Goal: Transaction & Acquisition: Purchase product/service

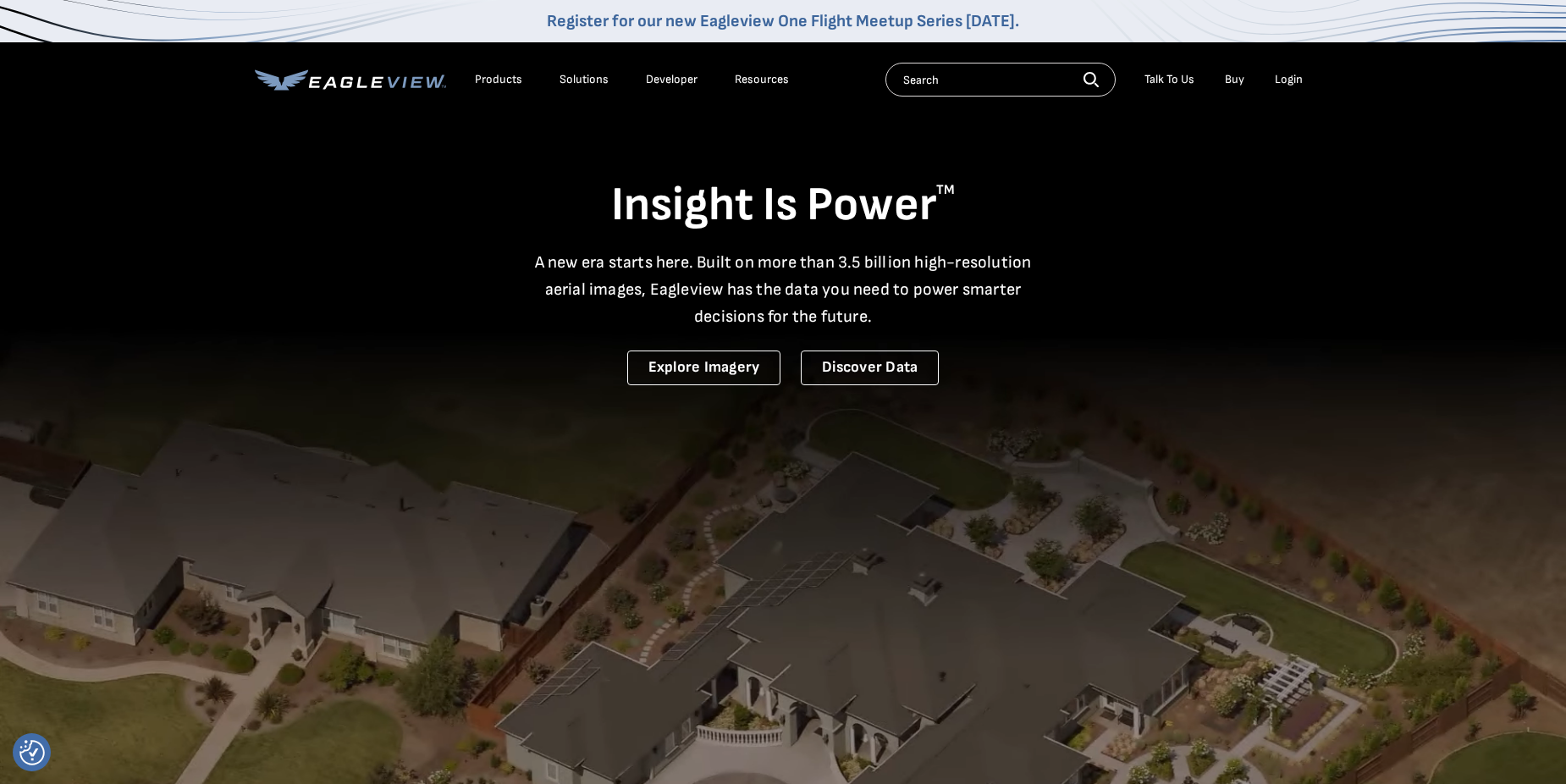
click at [923, 90] on input "text" at bounding box center [1001, 80] width 231 height 34
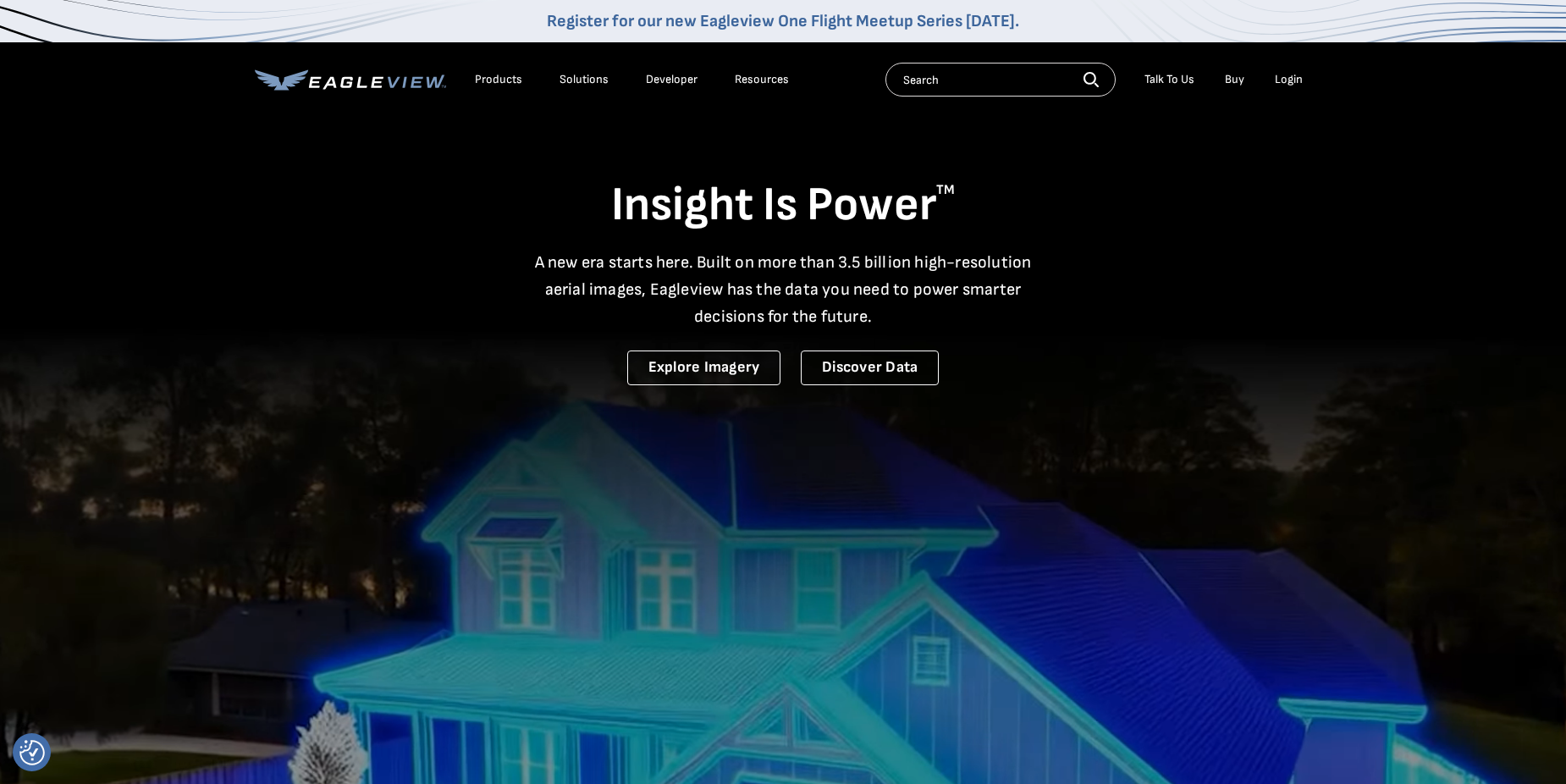
click at [1275, 77] on div "Login" at bounding box center [1289, 80] width 28 height 15
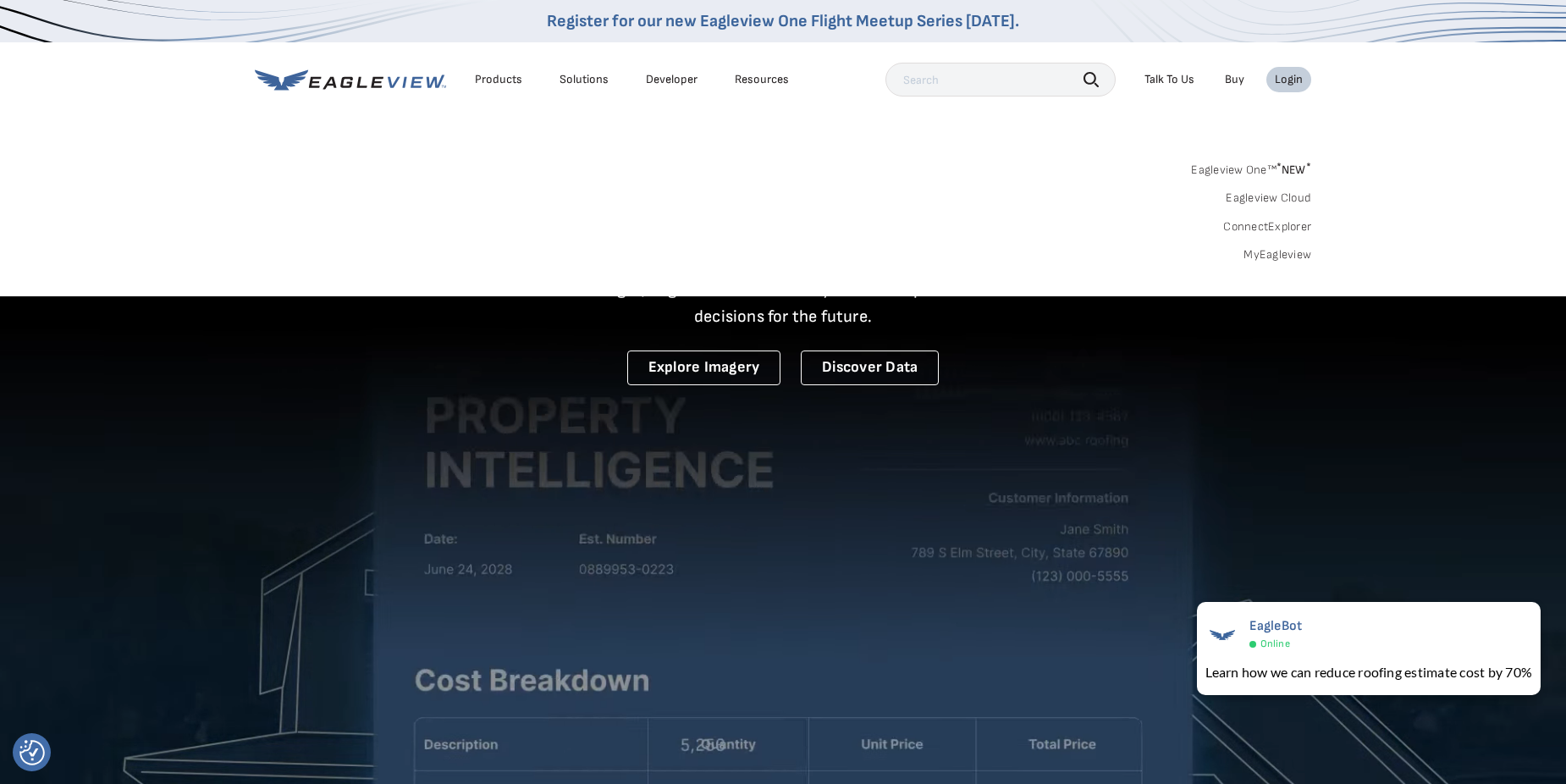
click at [1259, 259] on link "MyEagleview" at bounding box center [1277, 254] width 67 height 15
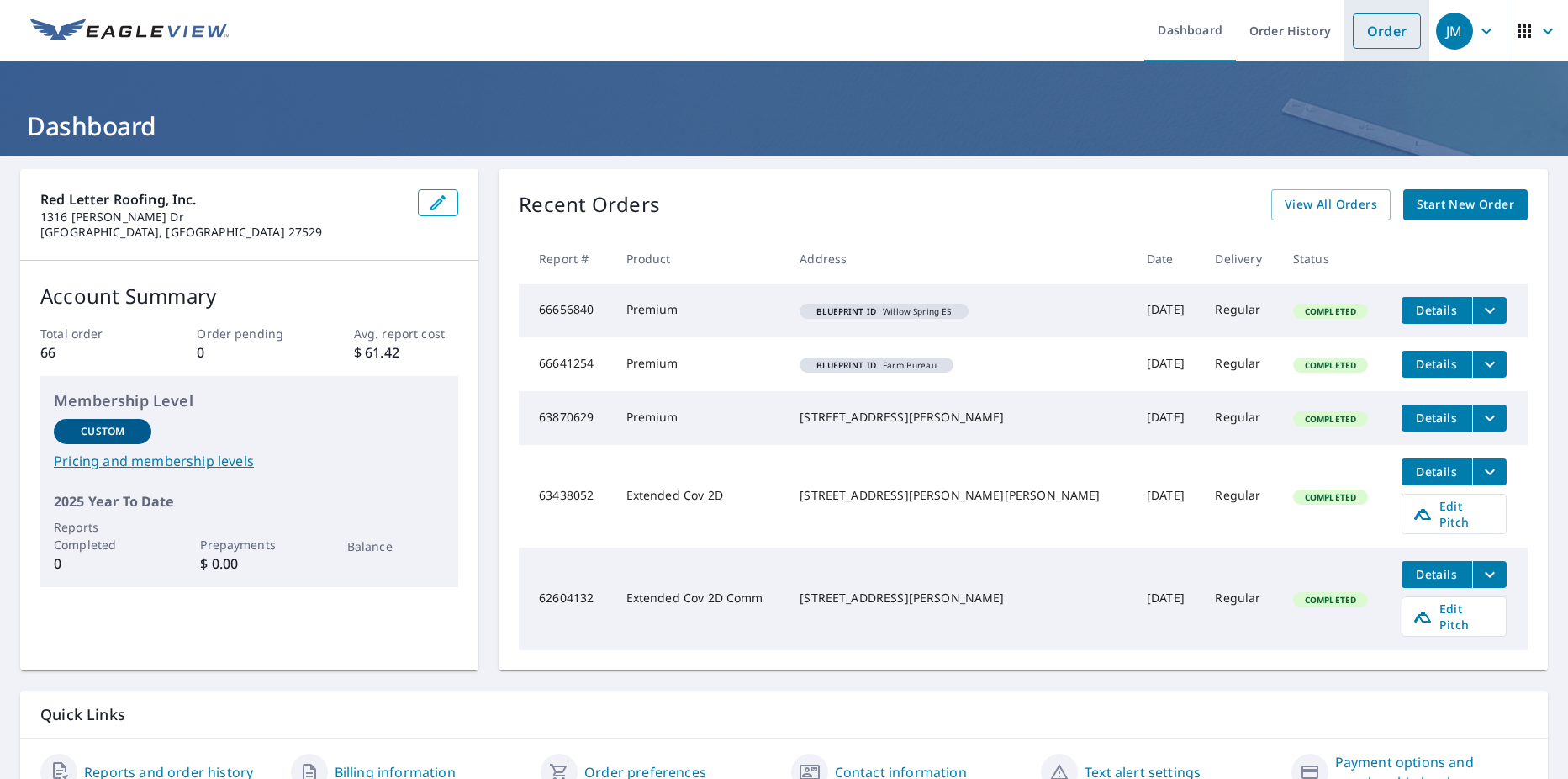
click at [1362, 32] on link "Order" at bounding box center [1387, 30] width 68 height 35
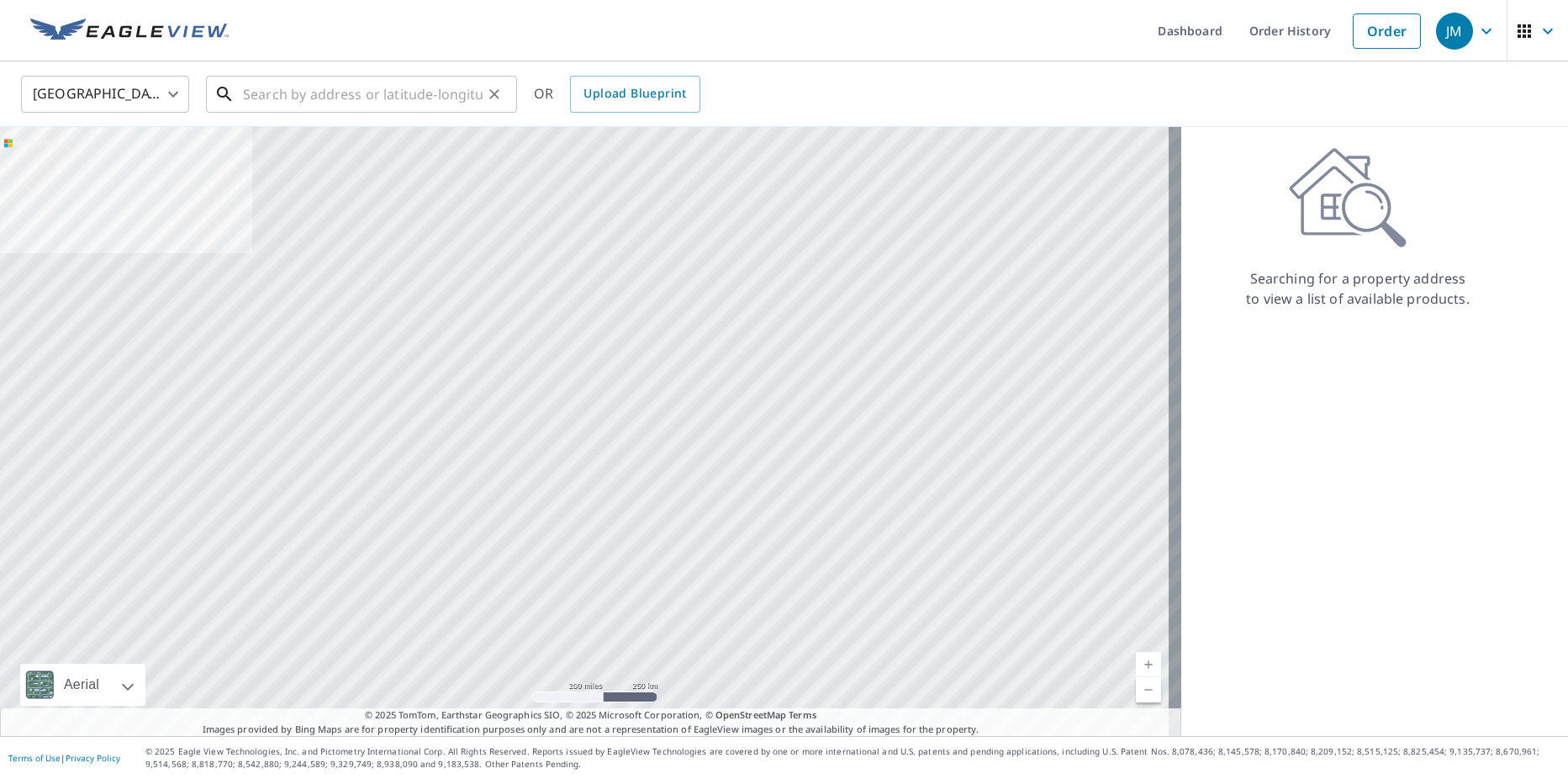
click at [307, 89] on input "text" at bounding box center [363, 94] width 239 height 47
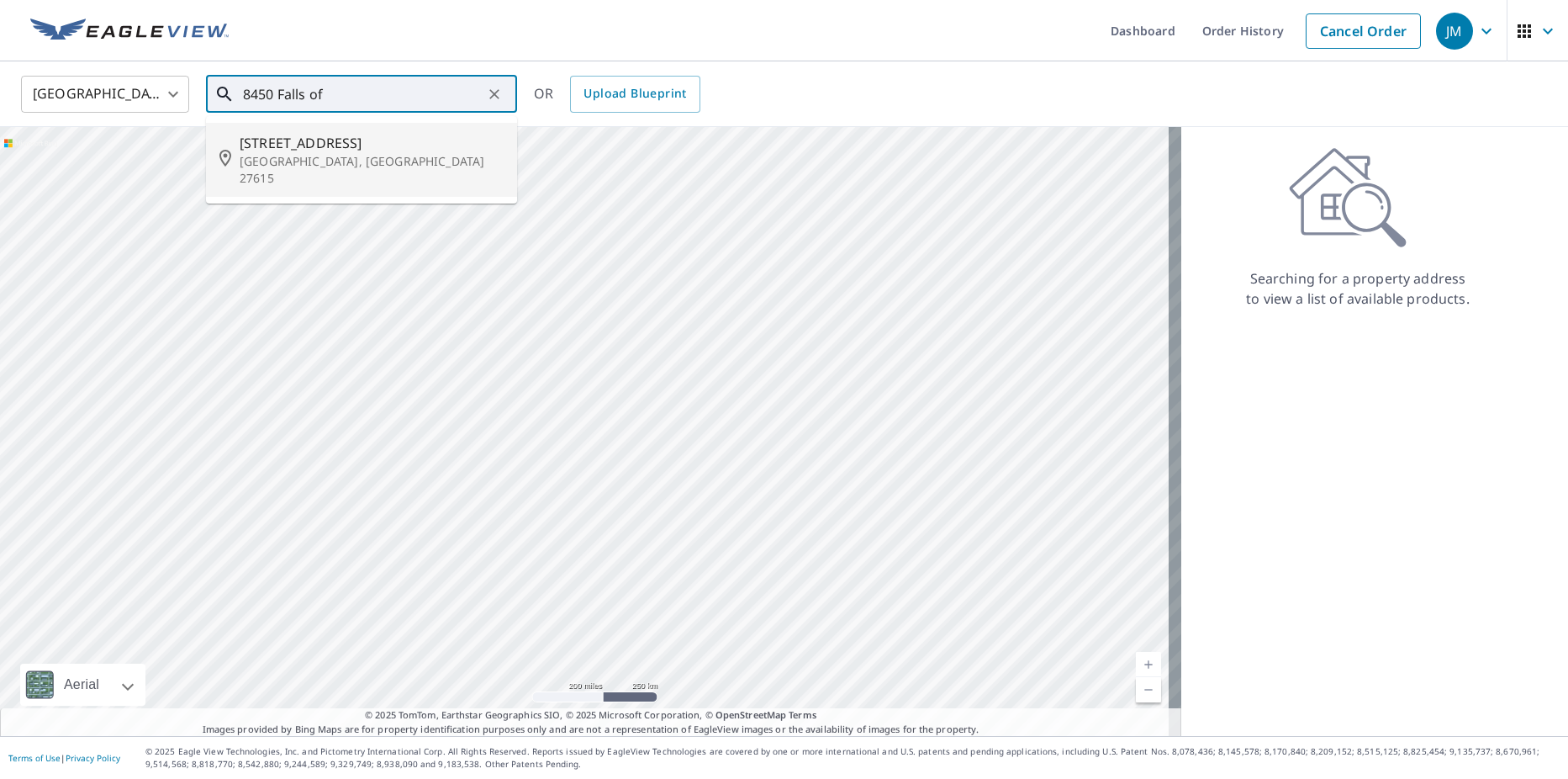
click at [282, 148] on span "8450 Falls Of NEuse Rd" at bounding box center [371, 142] width 264 height 20
type input "8450 Falls Of NEuse Rd Raleigh, NC 27615"
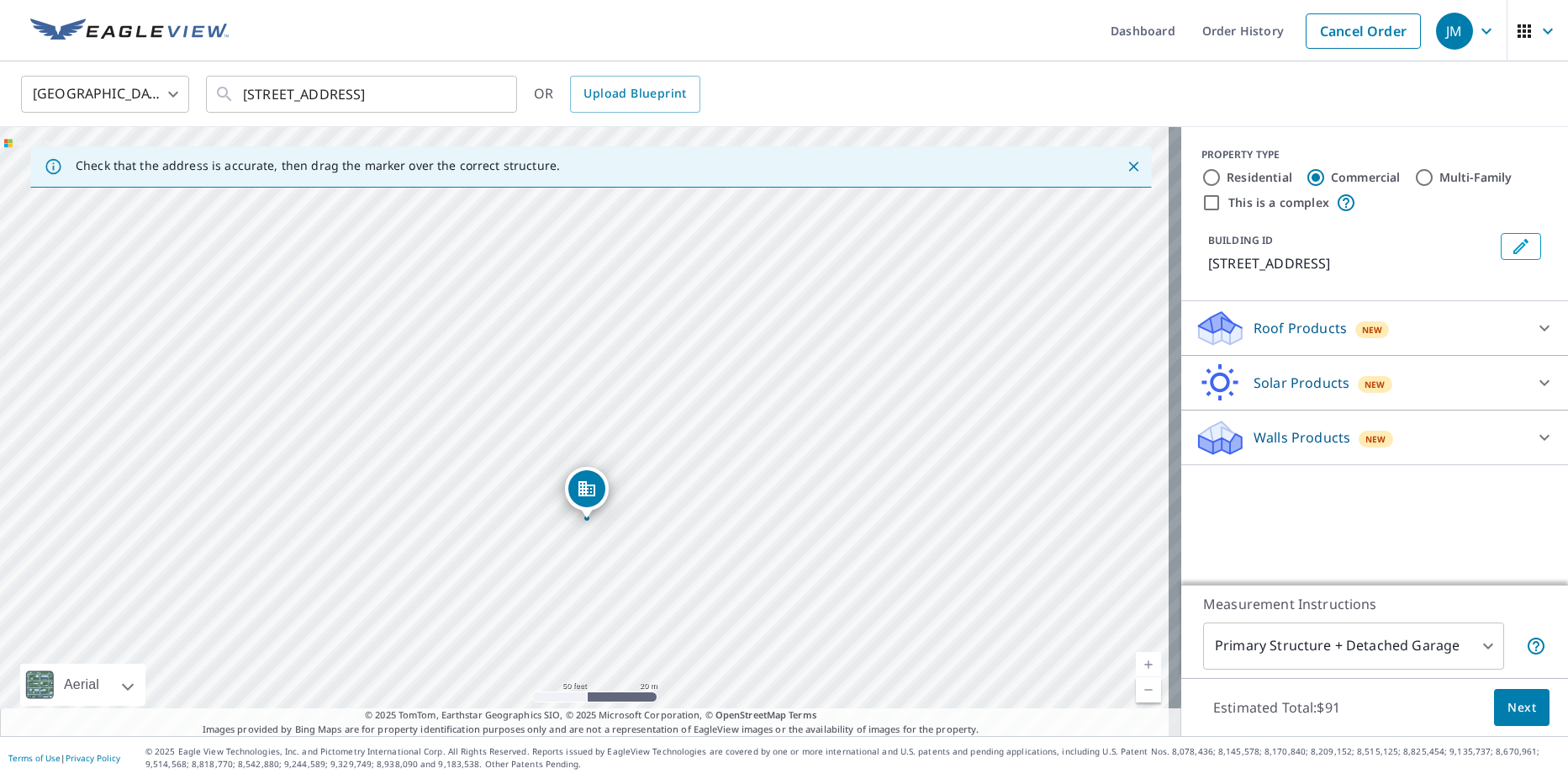
drag, startPoint x: 742, startPoint y: 585, endPoint x: 642, endPoint y: 570, distance: 101.1
click at [642, 570] on div "8450 Falls Of Neuse Rd Raleigh, NC 27615" at bounding box center [590, 432] width 1181 height 609
click at [1534, 329] on icon at bounding box center [1543, 327] width 20 height 20
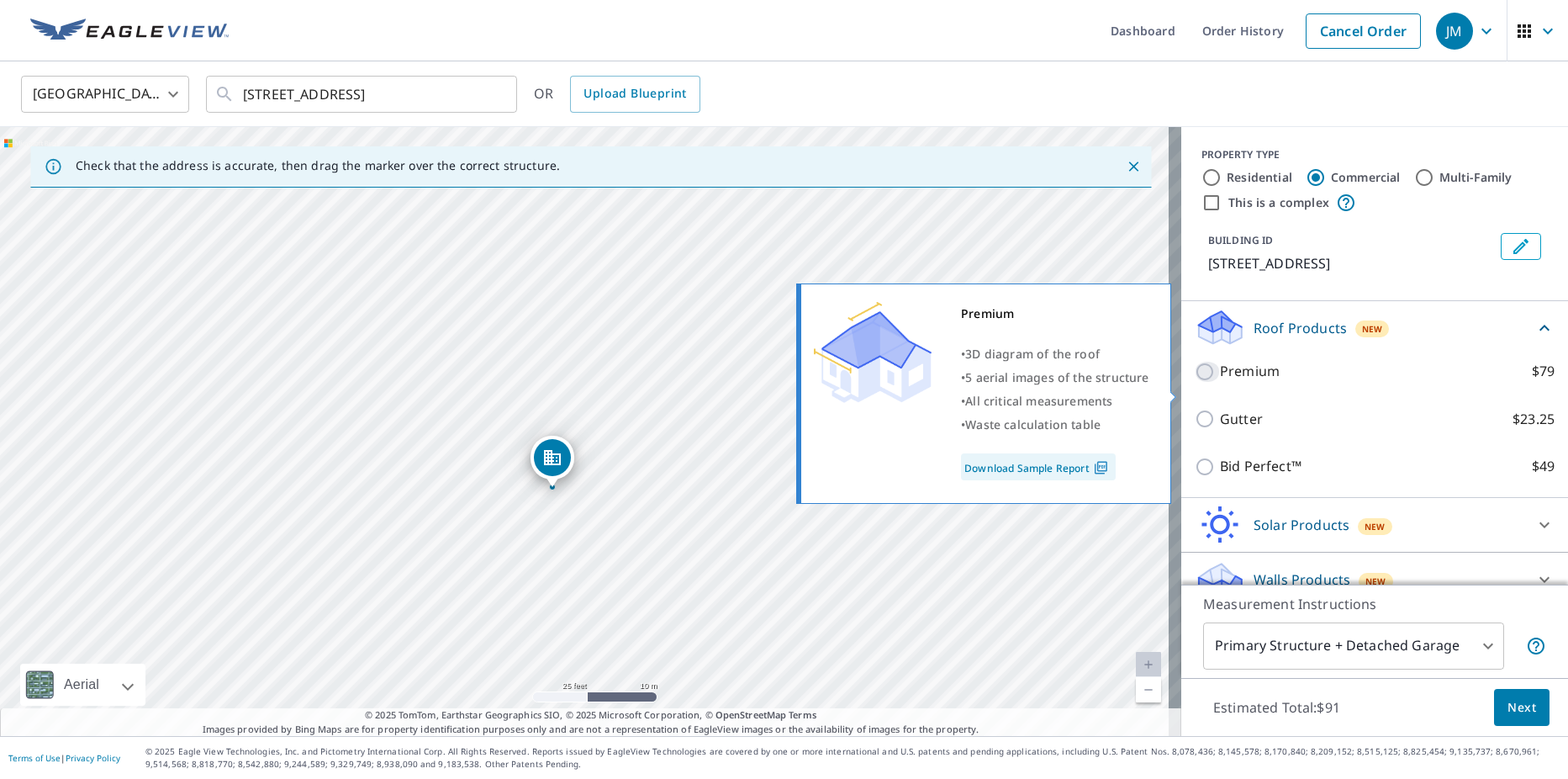
click at [1195, 382] on input "Premium $79" at bounding box center [1207, 371] width 25 height 20
checkbox input "true"
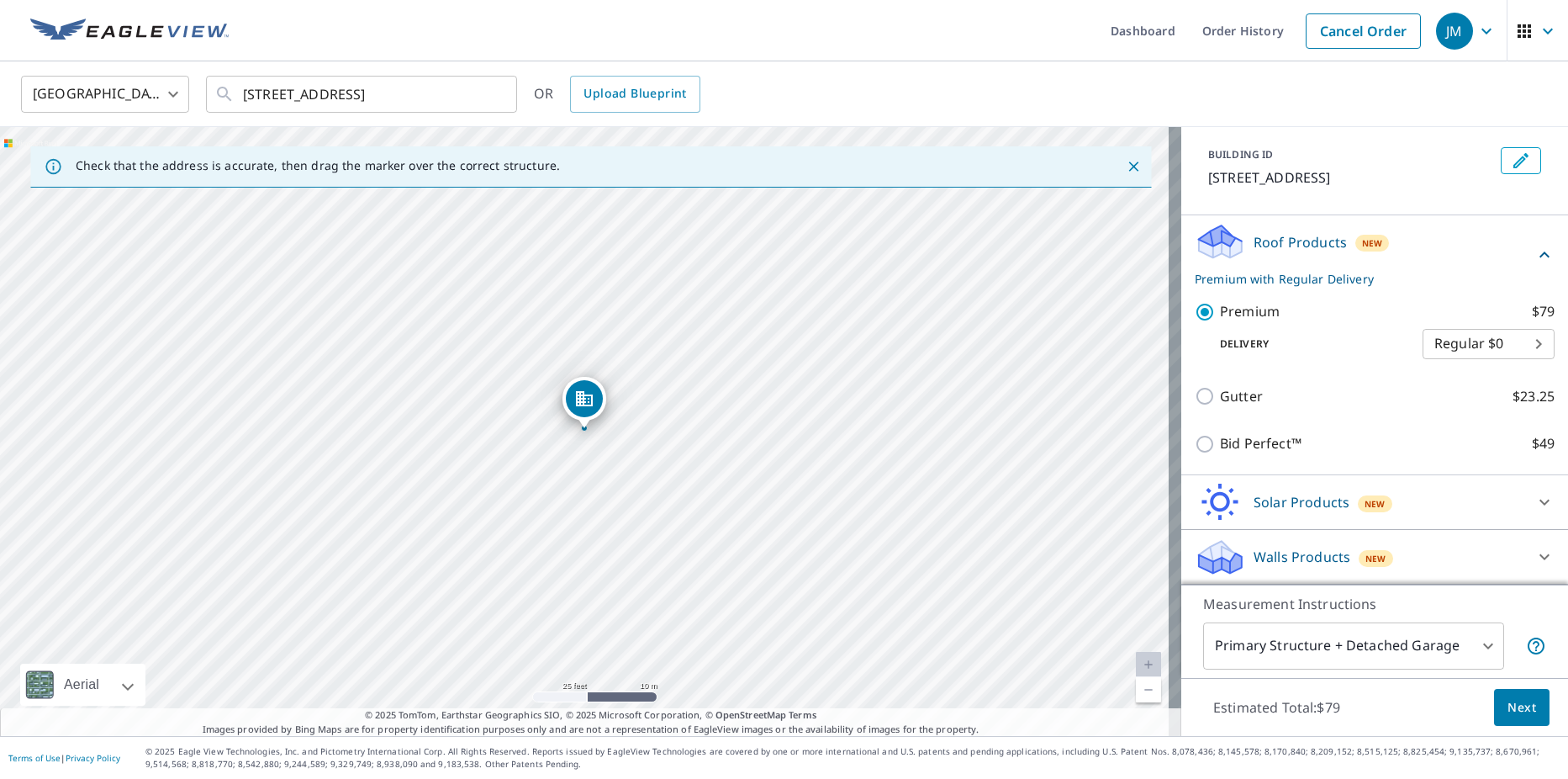
scroll to position [106, 0]
click at [1540, 558] on icon at bounding box center [1544, 557] width 10 height 6
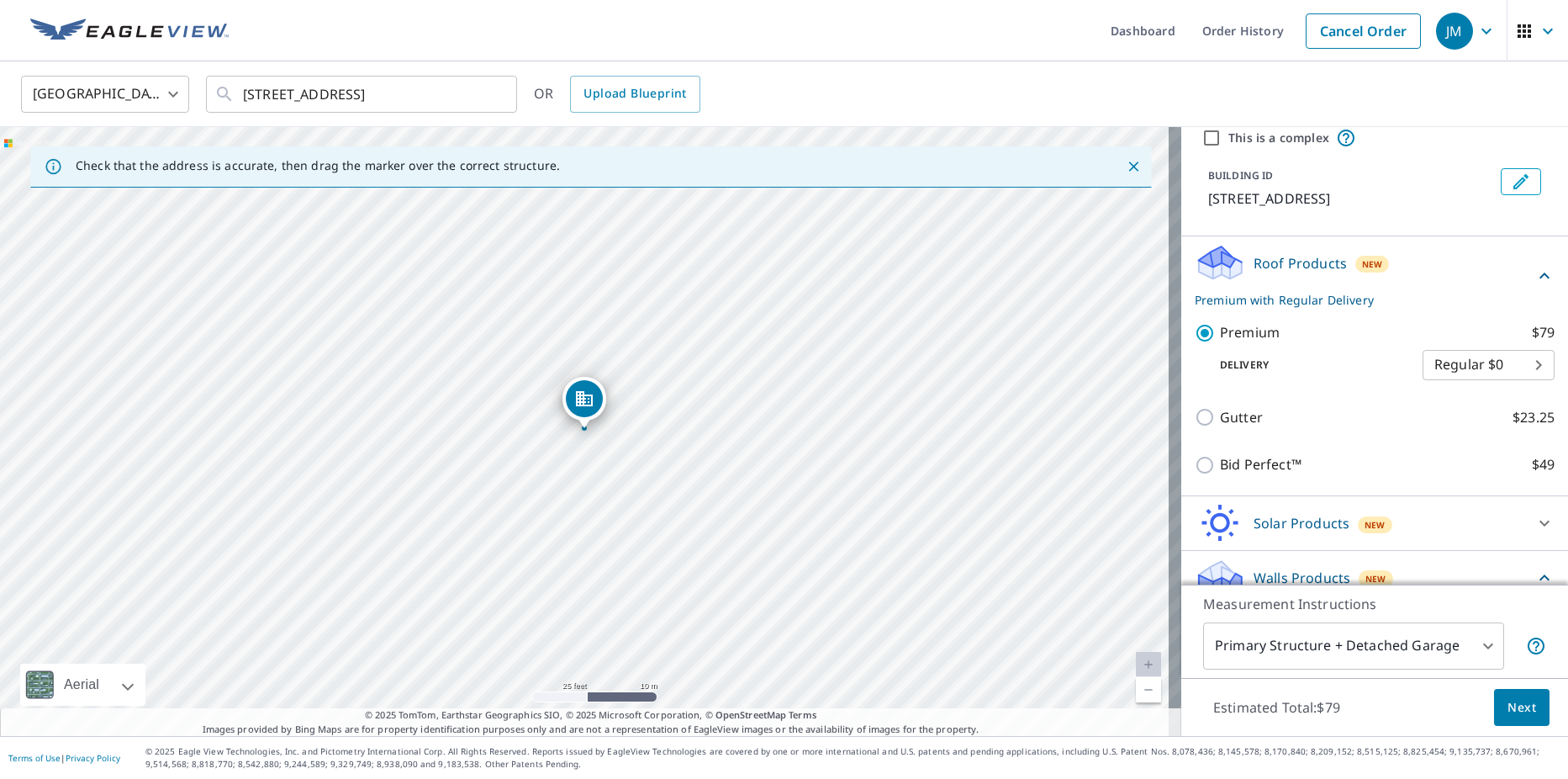
scroll to position [153, 0]
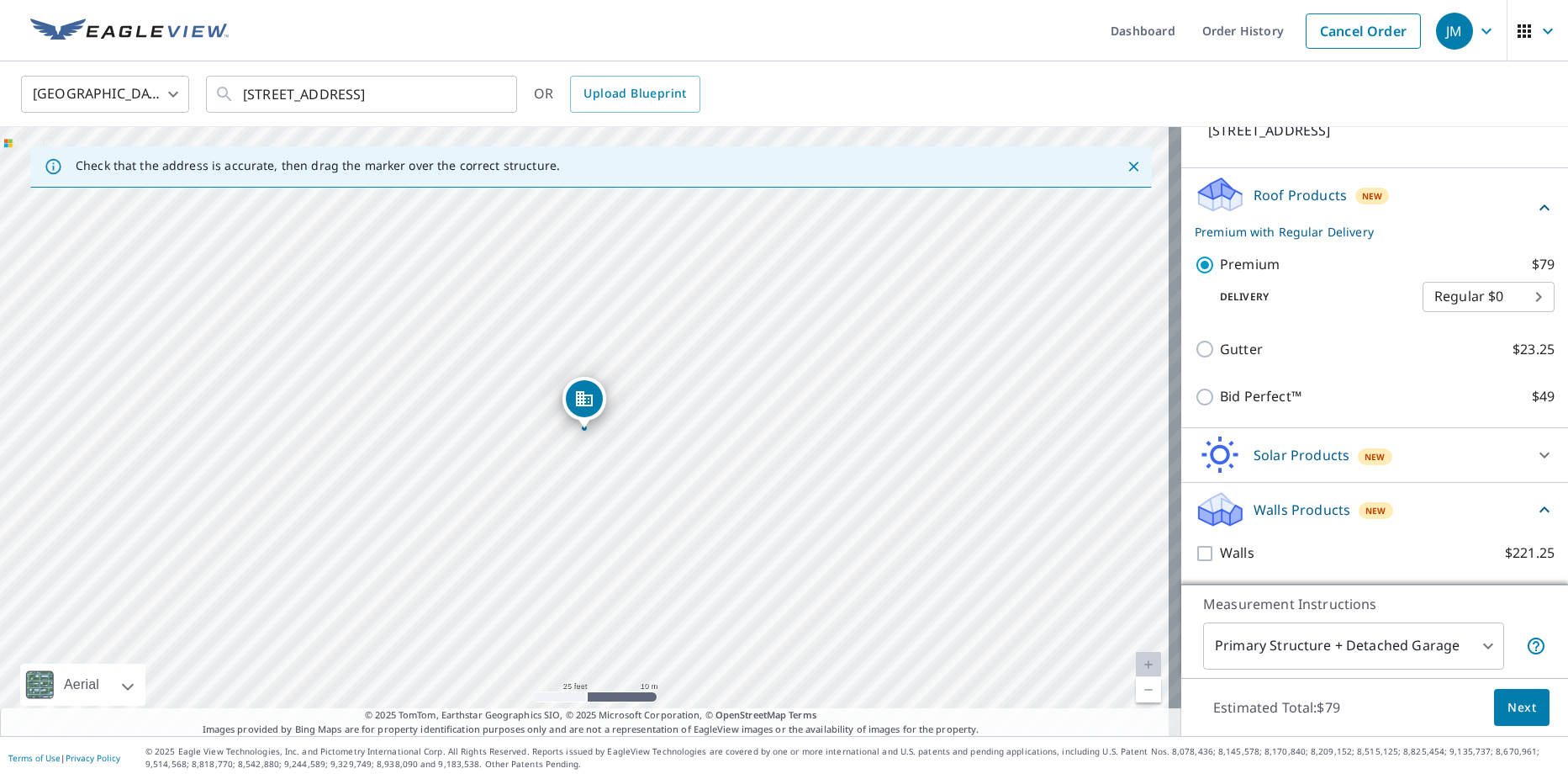
click at [1534, 514] on icon at bounding box center [1543, 509] width 20 height 20
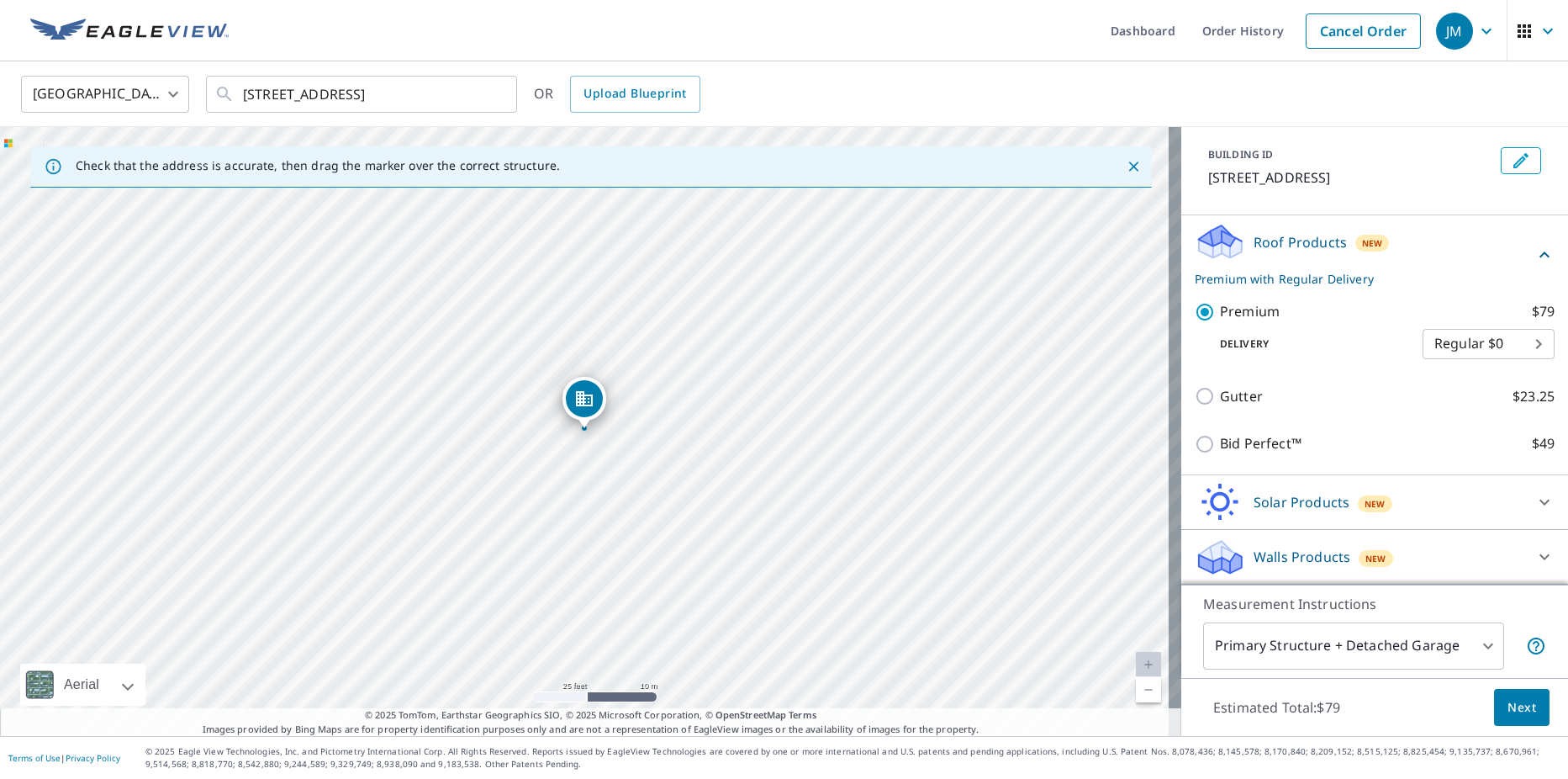
scroll to position [106, 0]
click at [1516, 713] on span "Next" at bounding box center [1522, 707] width 28 height 21
